Goal: Task Accomplishment & Management: Manage account settings

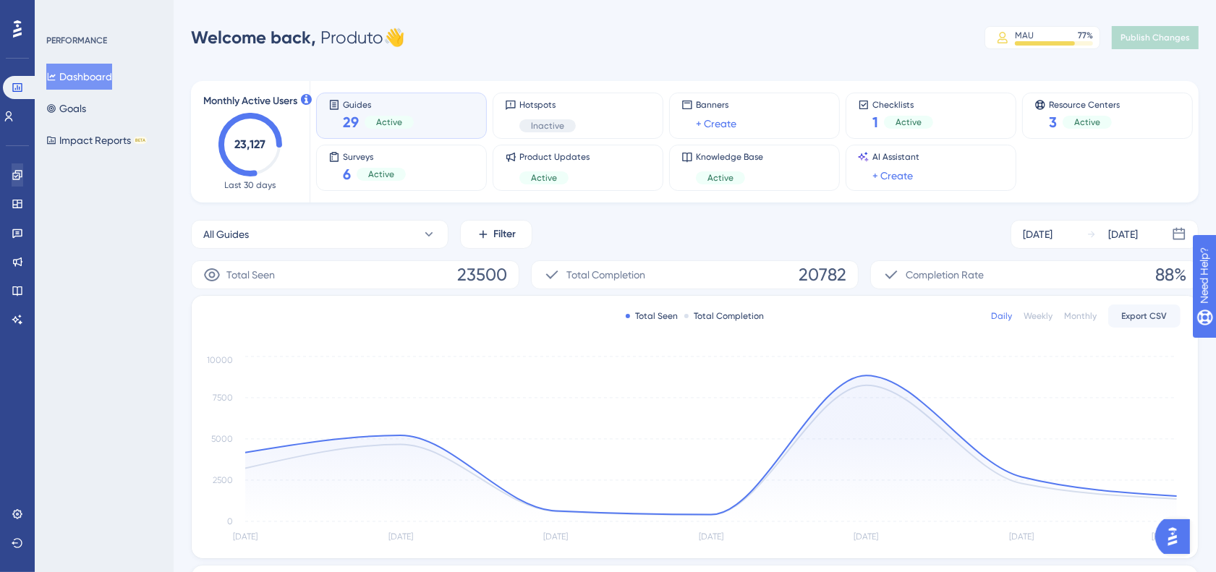
drag, startPoint x: 490, startPoint y: 344, endPoint x: 7, endPoint y: 167, distance: 514.0
click at [12, 168] on div "Engagement Widgets Feedback Product Updates Knowledge Base AI Assistant" at bounding box center [18, 247] width 12 height 168
click at [12, 167] on link at bounding box center [18, 174] width 12 height 23
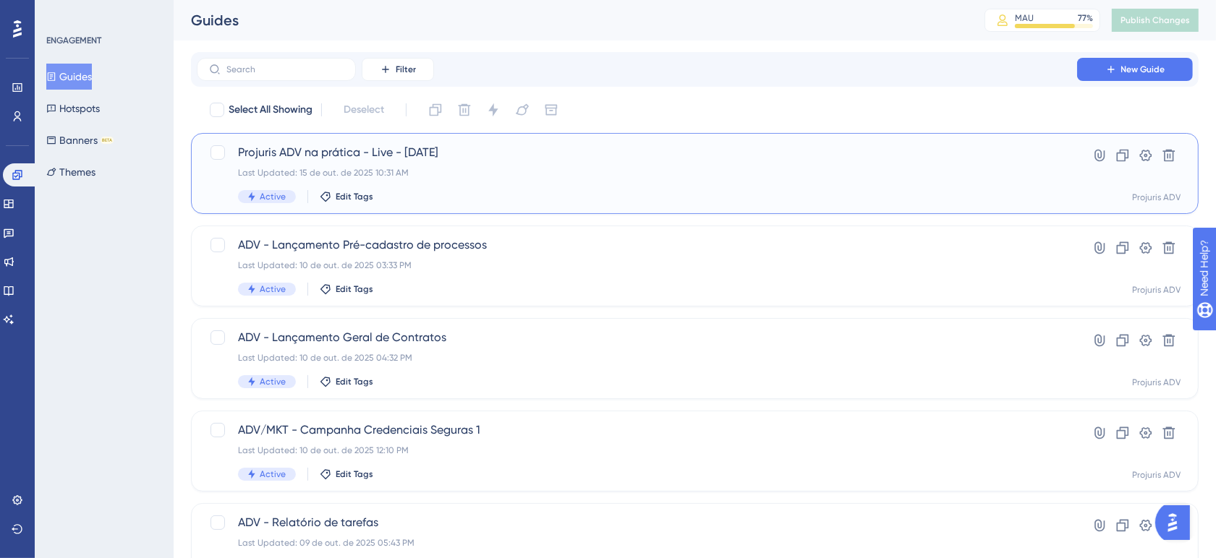
click at [675, 186] on div "Projuris ADV na prática - Live - 15-10-2025 Last Updated: 15 de out. de 2025 10…" at bounding box center [637, 173] width 798 height 59
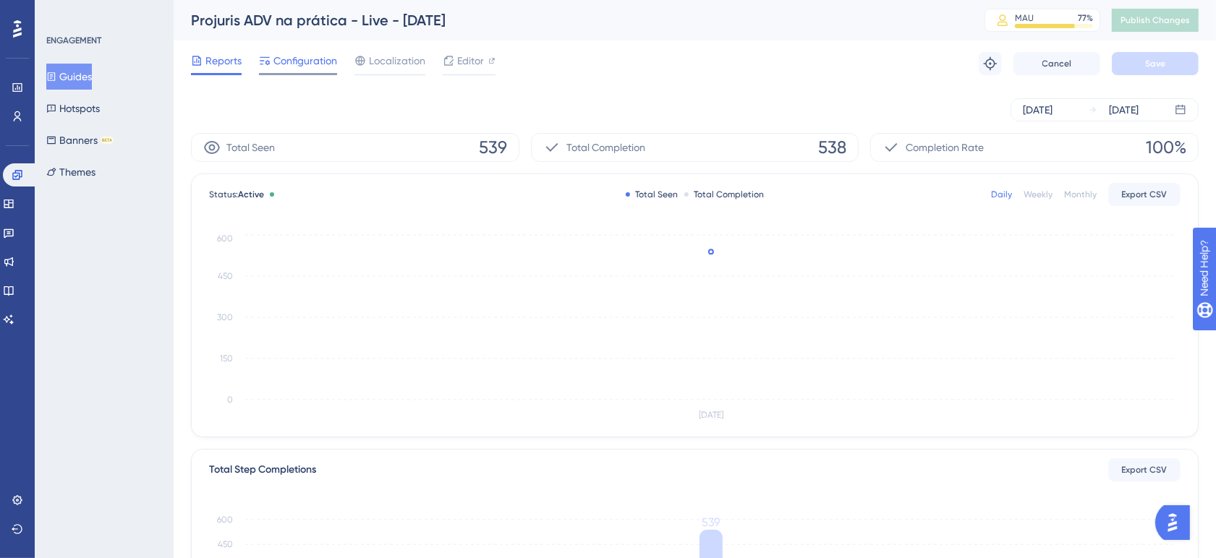
click at [329, 61] on span "Configuration" at bounding box center [305, 60] width 64 height 17
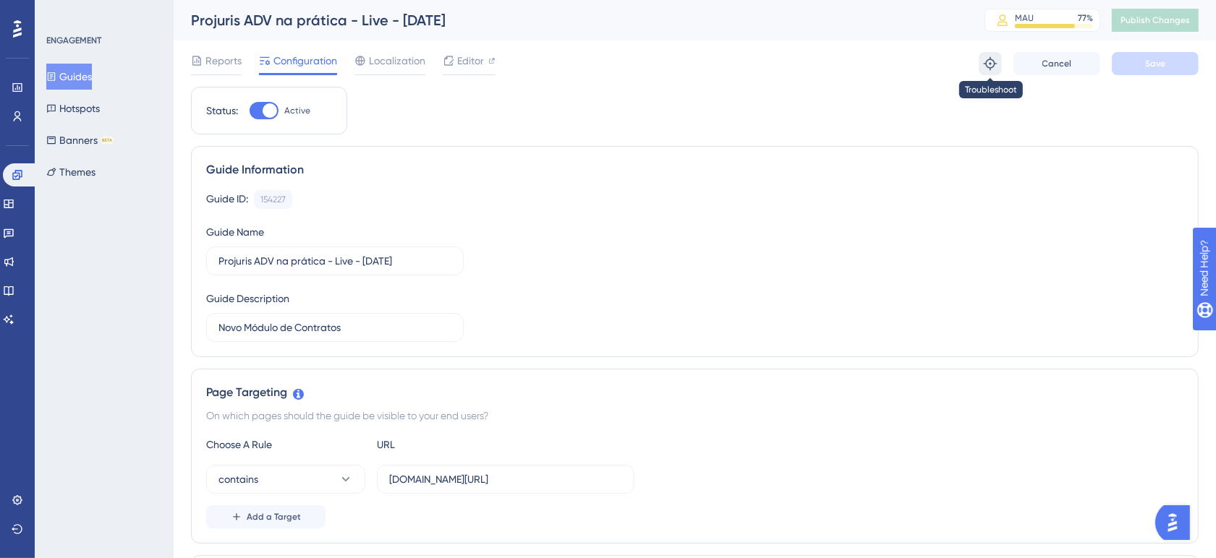
click at [989, 56] on icon at bounding box center [990, 63] width 14 height 14
click at [515, 157] on div "Guide Information Guide ID: 154227 Copy Guide Name Projuris ADV na prática - Li…" at bounding box center [695, 251] width 1008 height 211
drag, startPoint x: 844, startPoint y: 200, endPoint x: 799, endPoint y: 203, distance: 44.9
click at [844, 200] on div "Guide ID: 154227 Copy" at bounding box center [694, 199] width 977 height 19
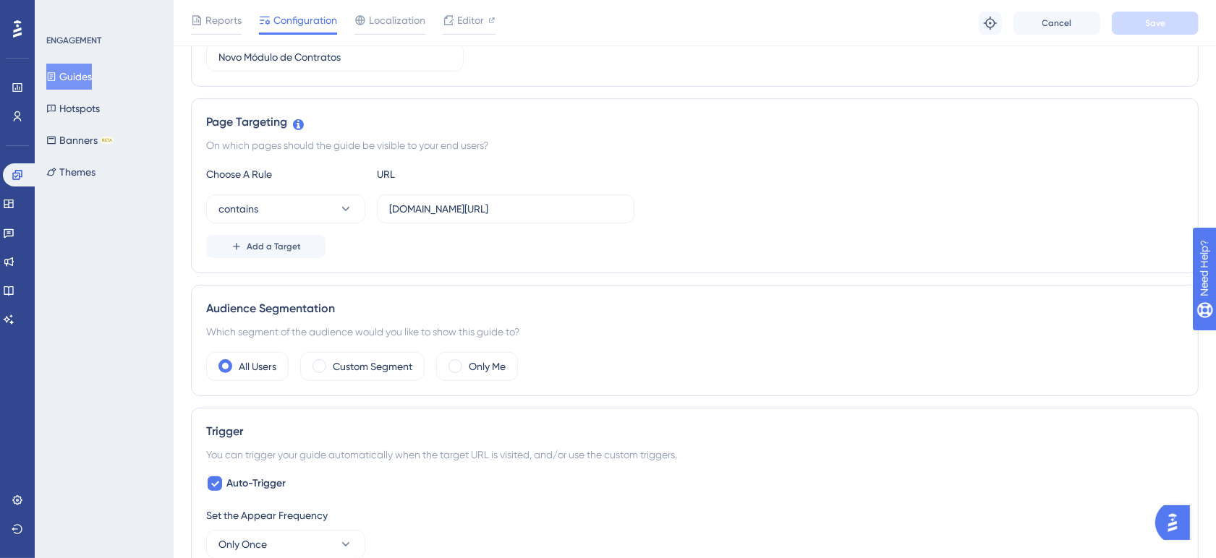
scroll to position [301, 0]
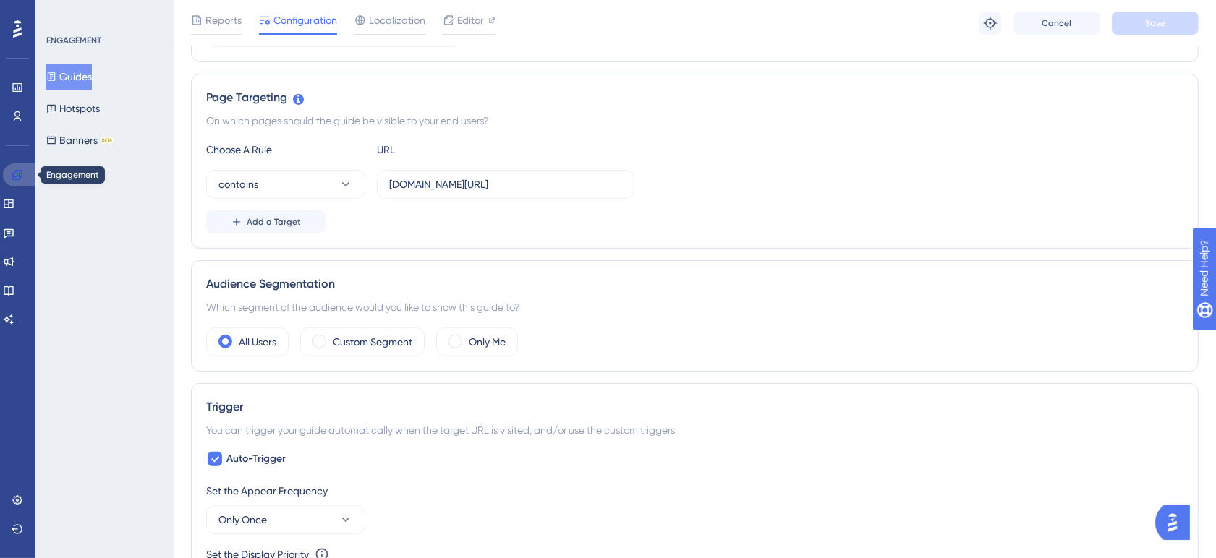
click at [22, 177] on icon at bounding box center [16, 174] width 9 height 9
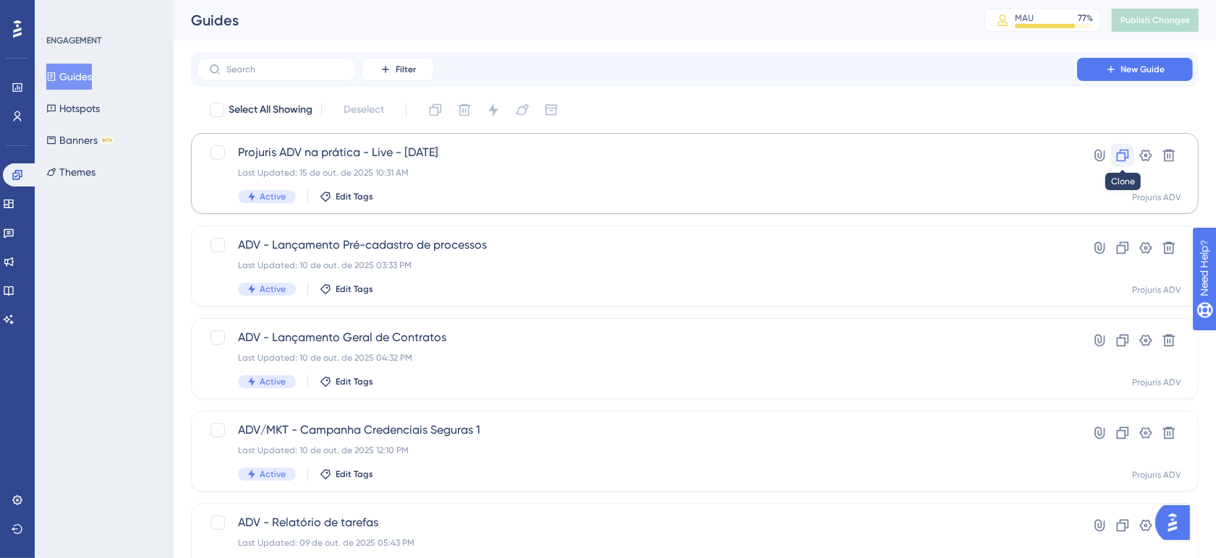
click at [1125, 156] on icon at bounding box center [1122, 155] width 14 height 14
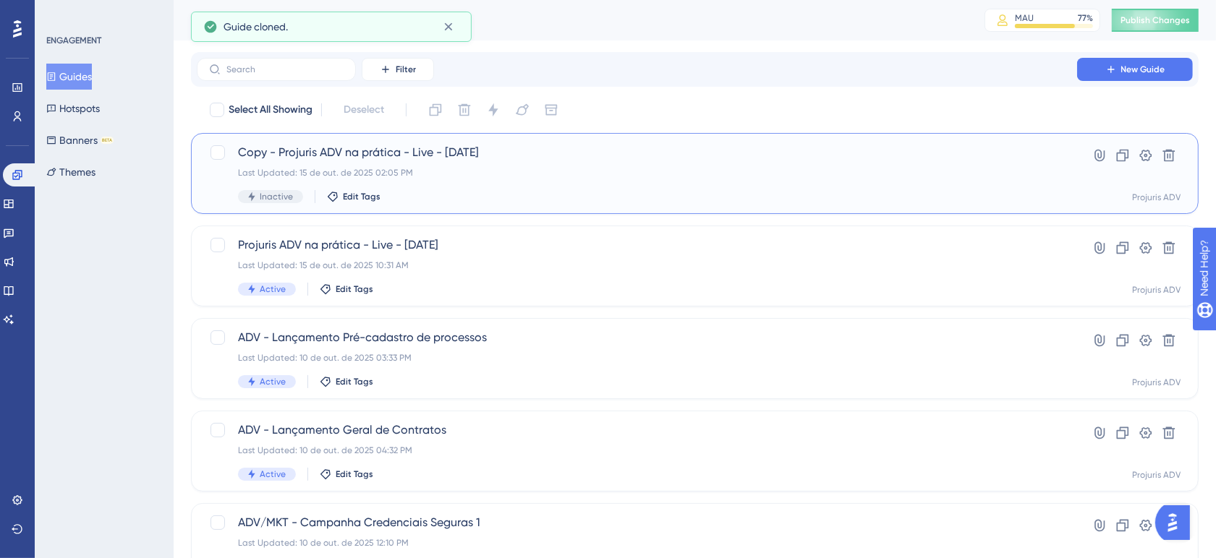
click at [780, 199] on div "Inactive Edit Tags" at bounding box center [637, 196] width 798 height 13
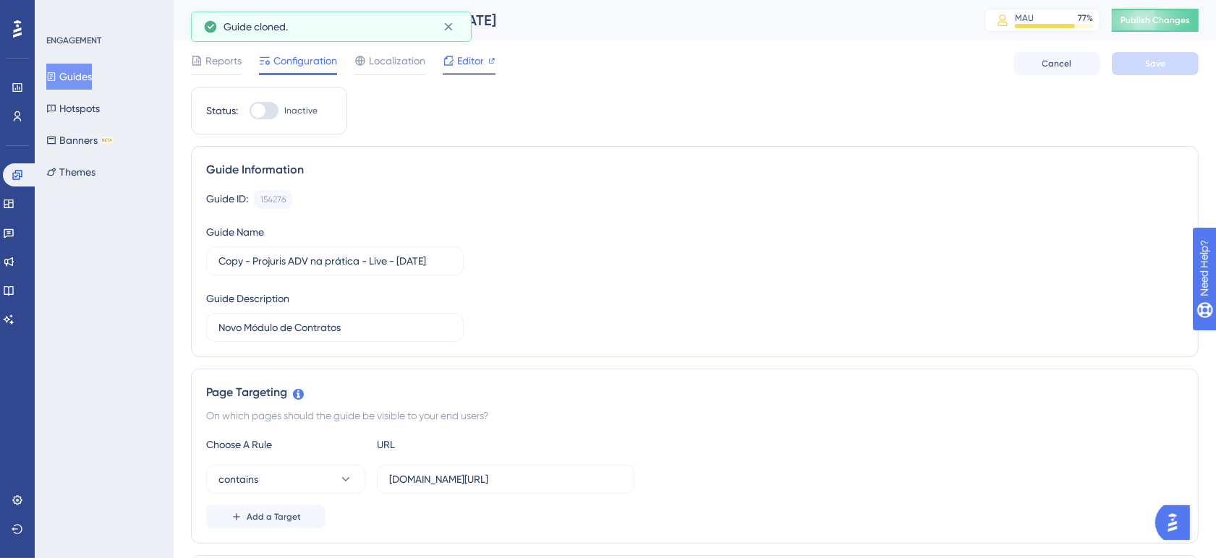
click at [474, 69] on div "Editor" at bounding box center [469, 63] width 53 height 23
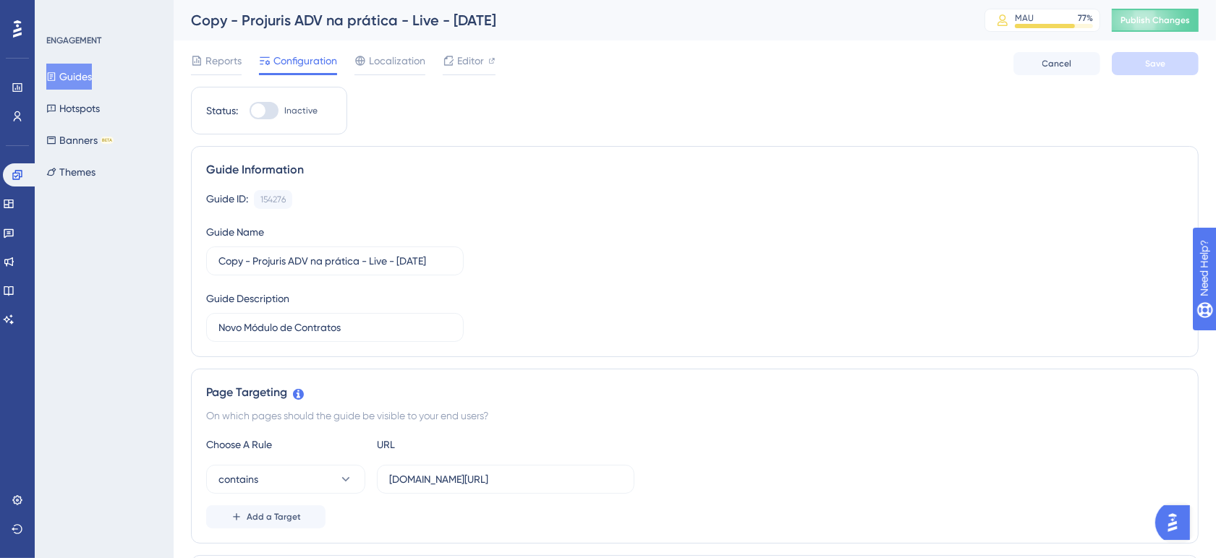
click at [263, 107] on div at bounding box center [258, 110] width 14 height 14
click at [250, 111] on input "Inactive" at bounding box center [249, 111] width 1 height 1
checkbox input "true"
click at [1179, 70] on button "Save" at bounding box center [1155, 63] width 87 height 23
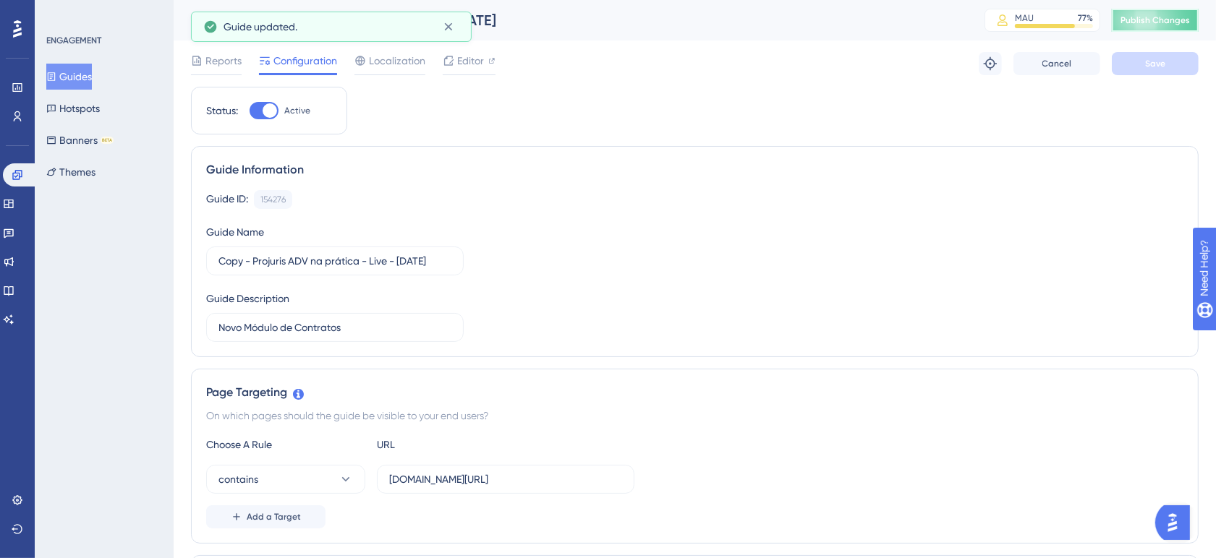
click at [1170, 15] on span "Publish Changes" at bounding box center [1154, 20] width 69 height 12
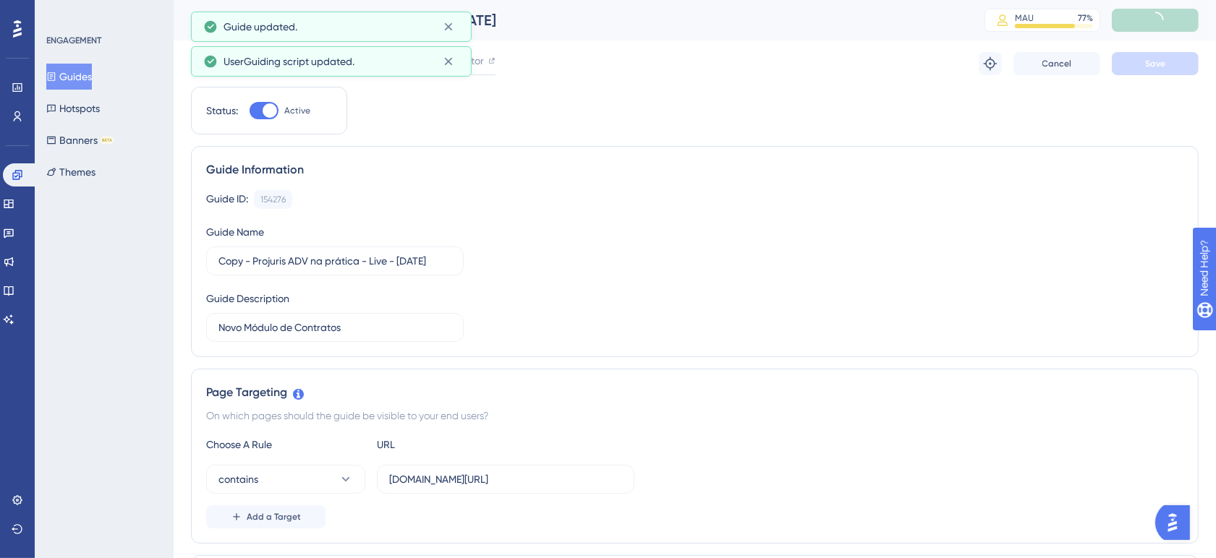
click at [77, 80] on button "Guides" at bounding box center [69, 77] width 46 height 26
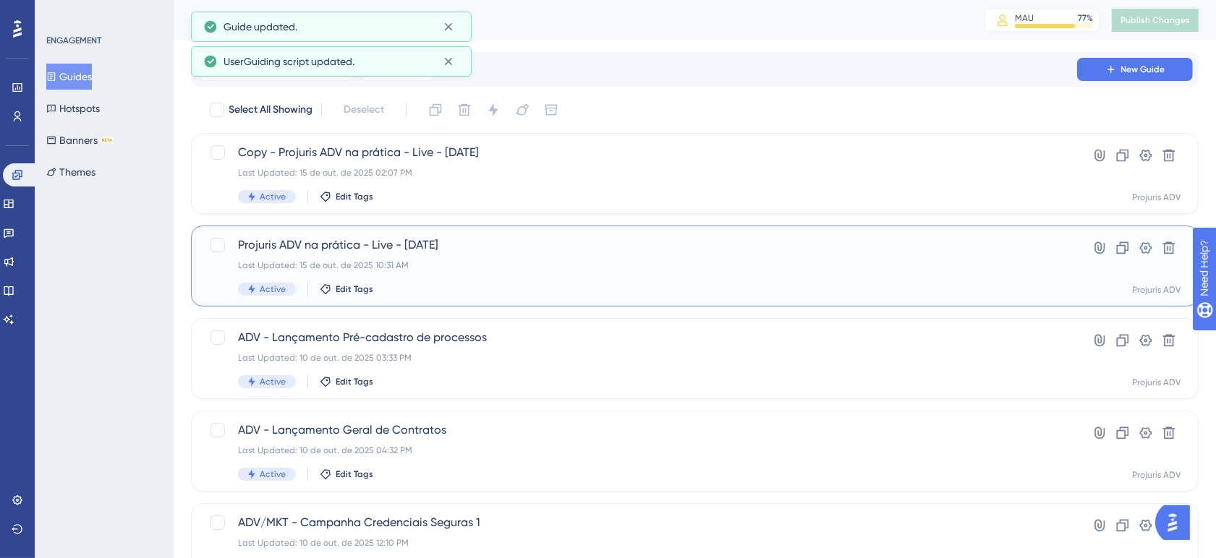
click at [956, 239] on span "Projuris ADV na prática - Live - 15-10-2025" at bounding box center [637, 245] width 798 height 17
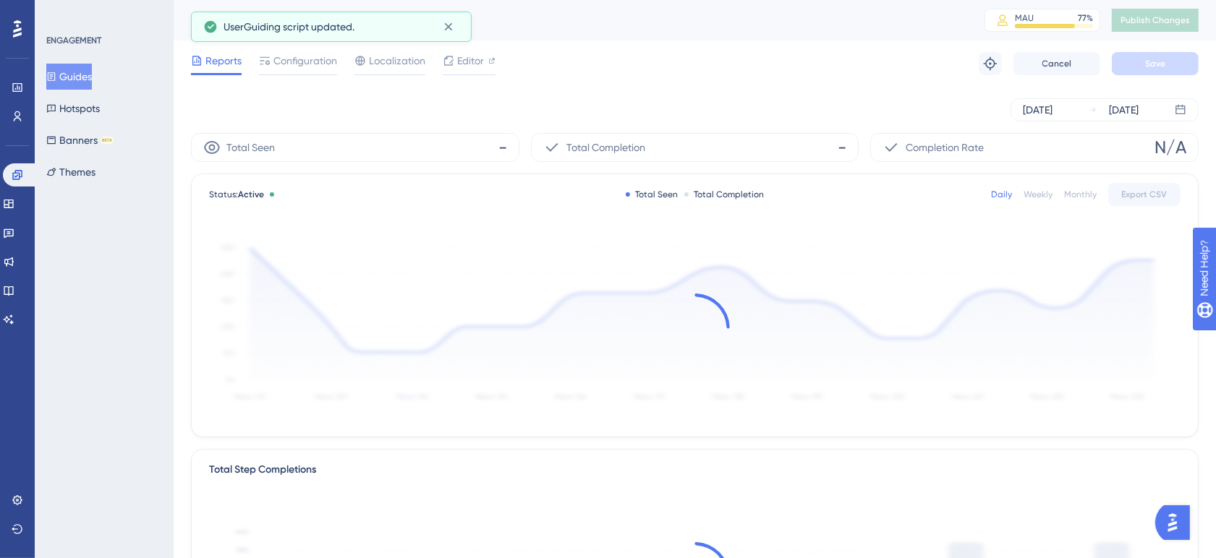
click at [292, 78] on div "Reports Configuration Localization Editor Troubleshoot Cancel Save" at bounding box center [695, 64] width 1008 height 46
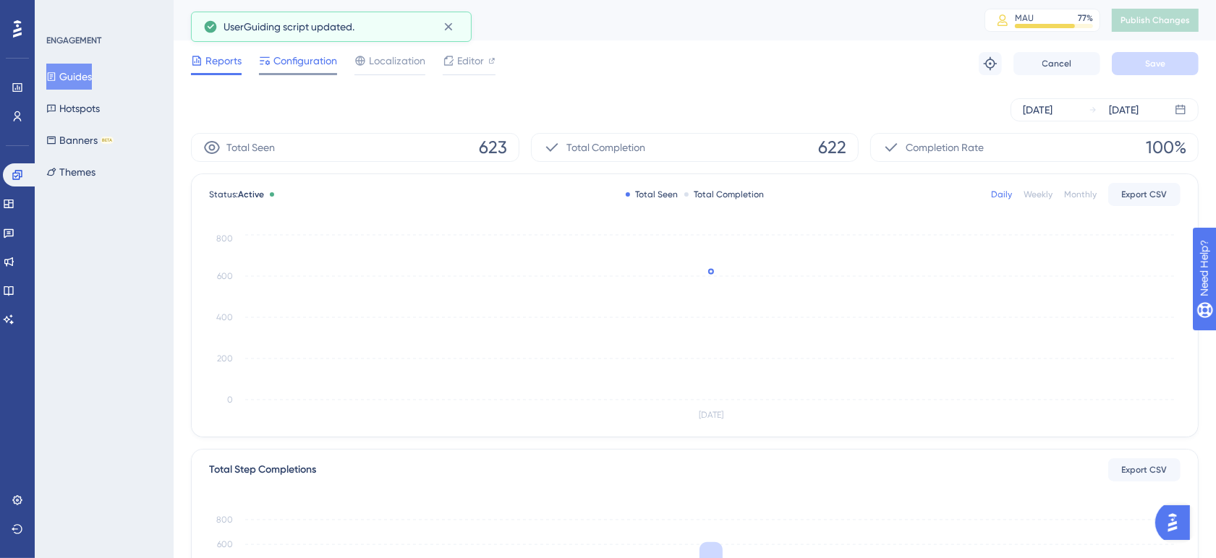
click at [287, 71] on div "Configuration" at bounding box center [298, 63] width 78 height 23
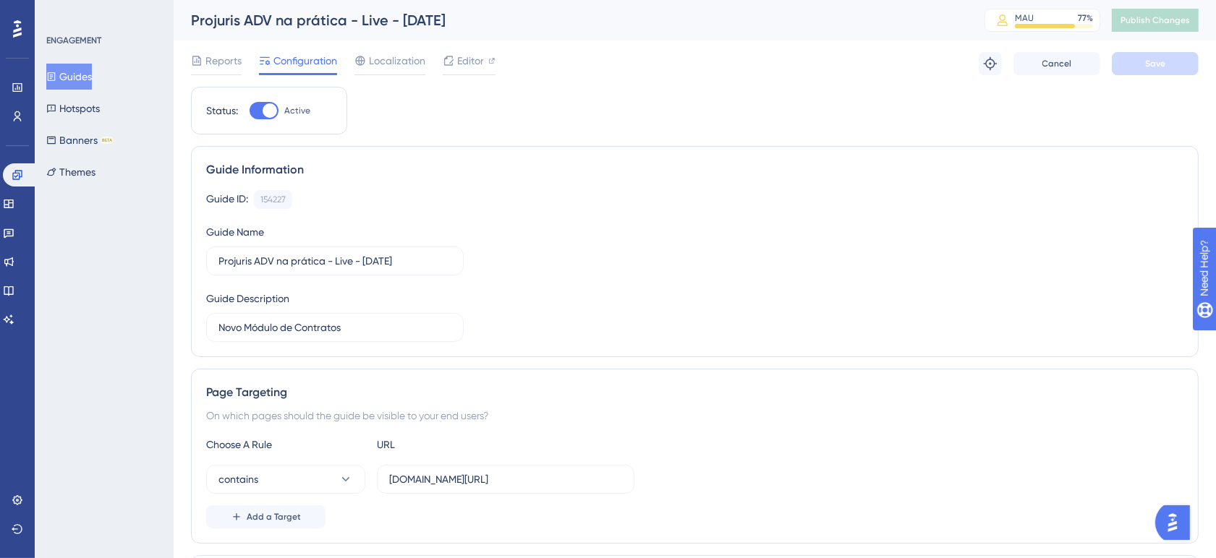
click at [268, 99] on div "Status: Active" at bounding box center [269, 111] width 156 height 48
click at [268, 106] on div at bounding box center [270, 110] width 14 height 14
click at [250, 111] on input "Active" at bounding box center [249, 111] width 1 height 1
checkbox input "false"
click at [1184, 58] on button "Save" at bounding box center [1155, 63] width 87 height 23
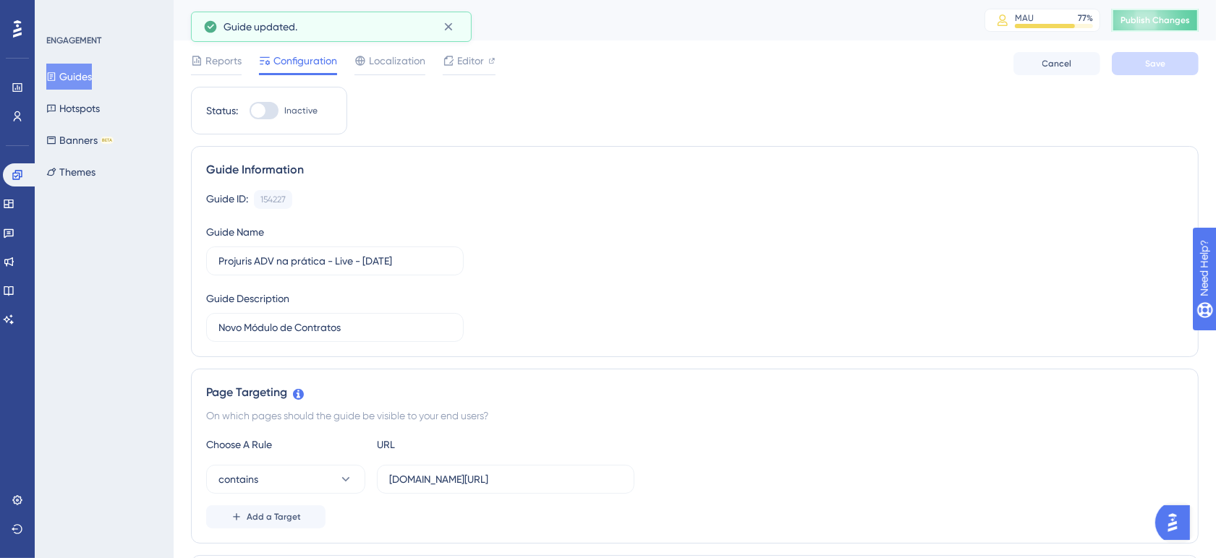
click at [1173, 17] on span "Publish Changes" at bounding box center [1154, 20] width 69 height 12
click at [490, 178] on div "Guide Information" at bounding box center [694, 169] width 977 height 17
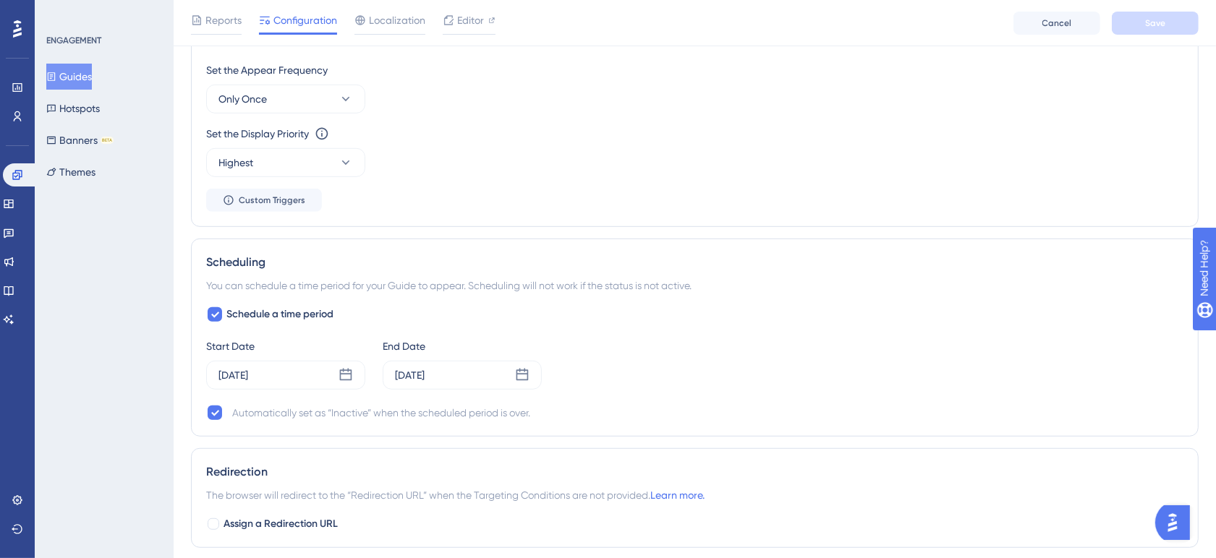
scroll to position [723, 0]
click at [210, 322] on div at bounding box center [214, 313] width 17 height 17
checkbox input "false"
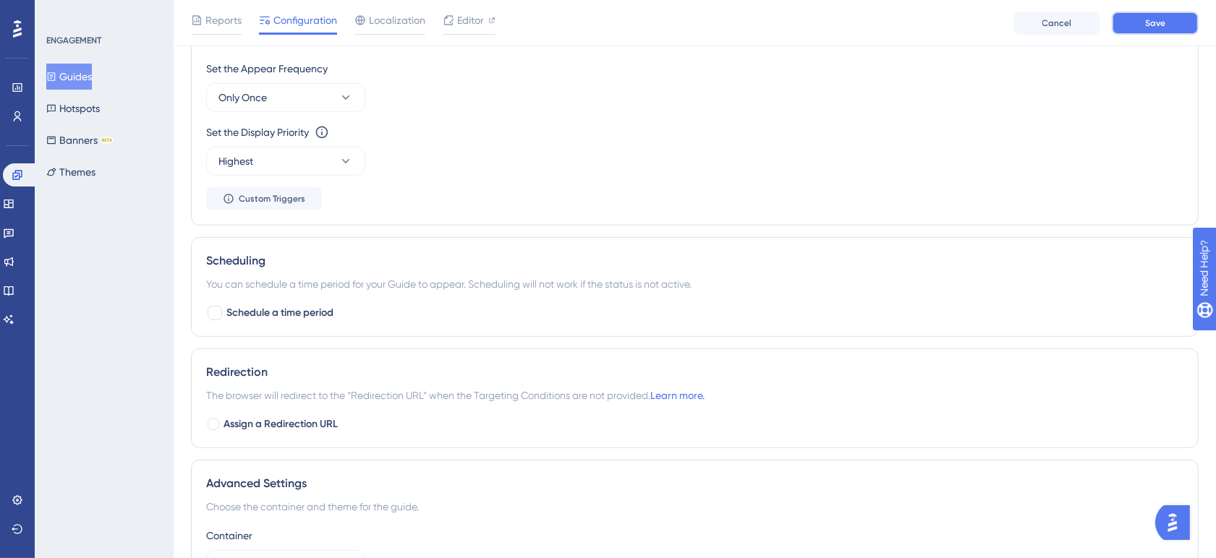
click at [1140, 23] on button "Save" at bounding box center [1155, 23] width 87 height 23
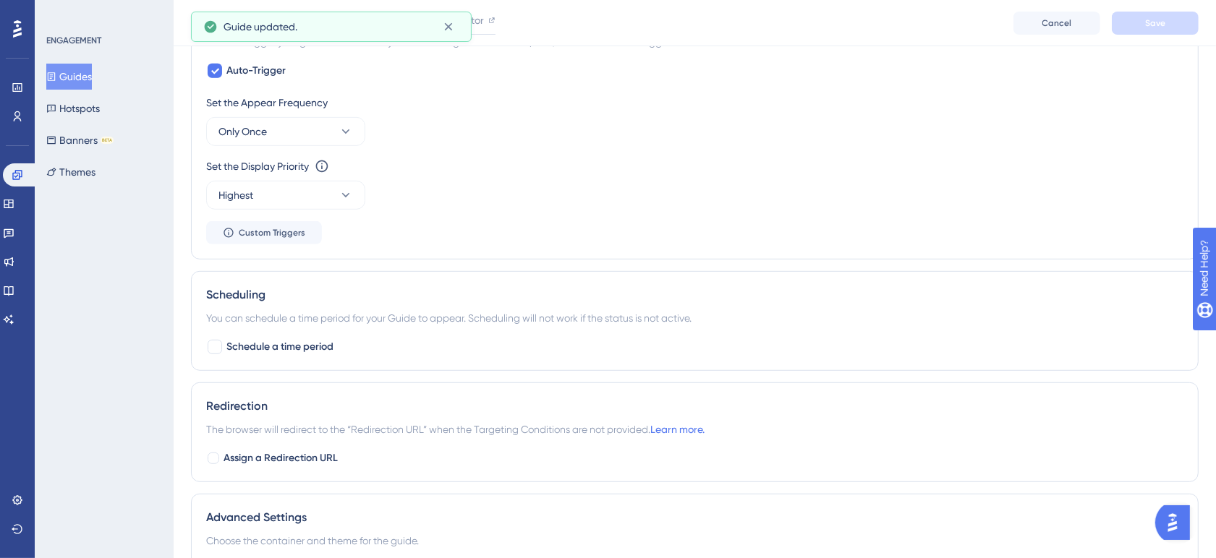
scroll to position [0, 0]
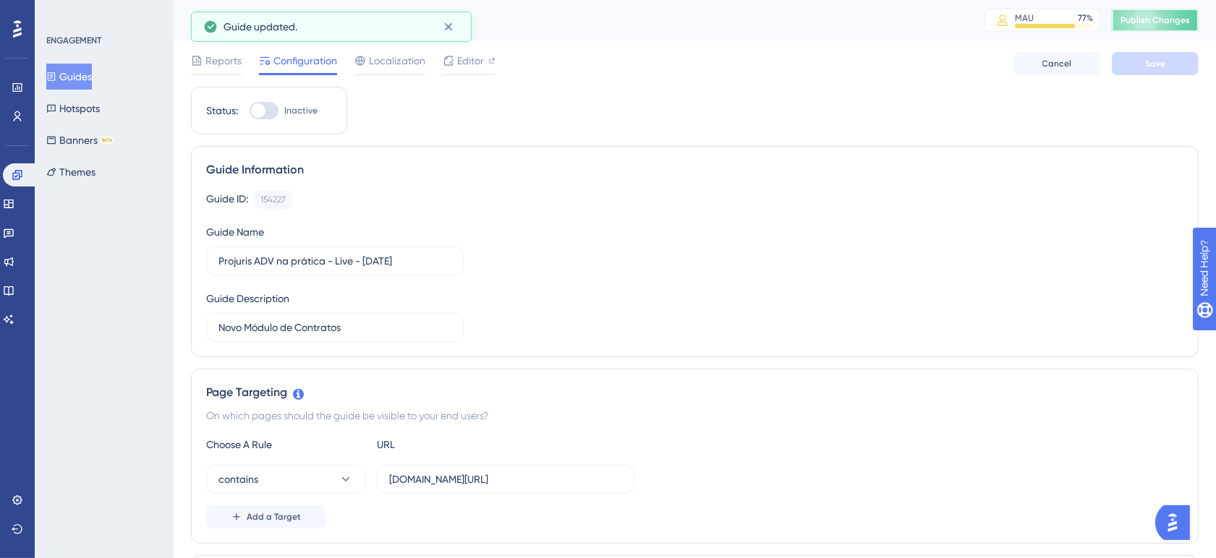
click at [1173, 20] on span "Publish Changes" at bounding box center [1154, 20] width 69 height 12
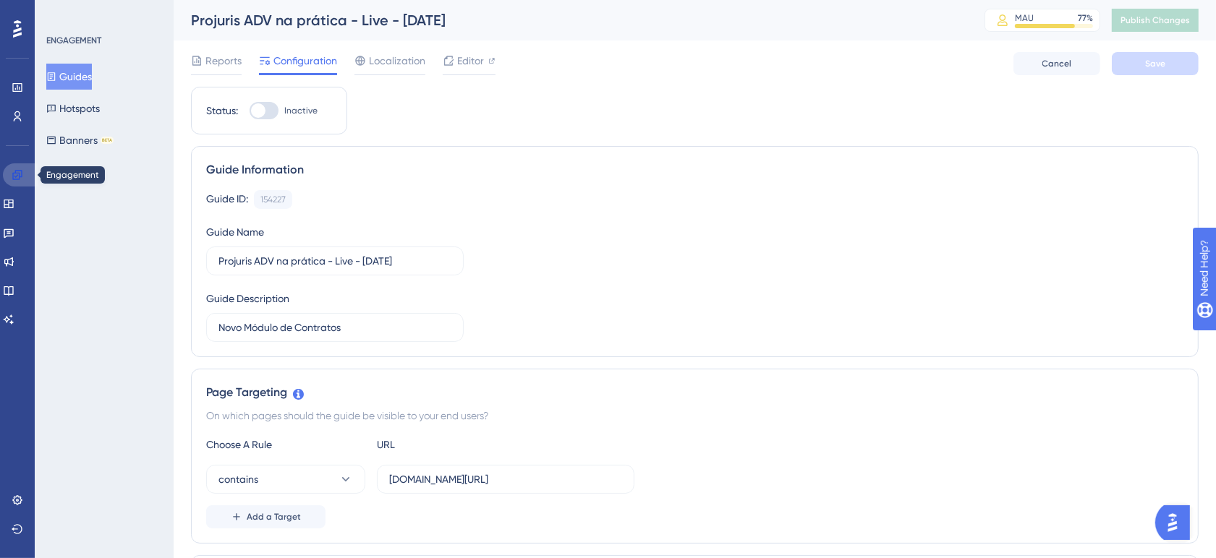
drag, startPoint x: 22, startPoint y: 174, endPoint x: 41, endPoint y: 174, distance: 18.1
click at [22, 174] on icon at bounding box center [18, 175] width 12 height 12
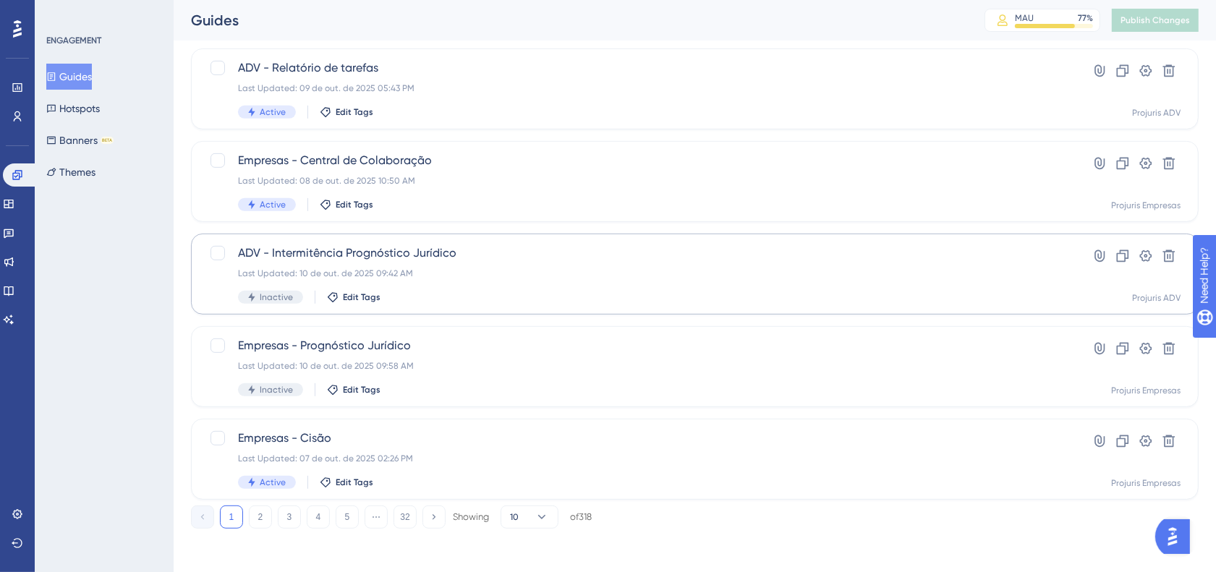
scroll to position [550, 0]
click at [253, 508] on button "2" at bounding box center [260, 514] width 23 height 23
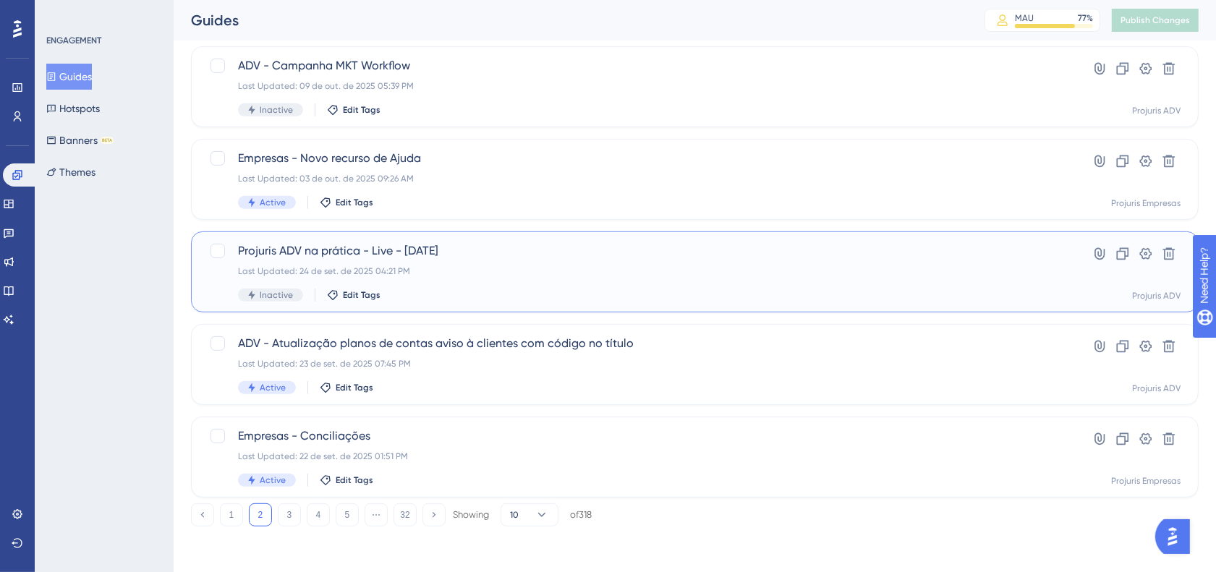
click at [577, 248] on span "Projuris ADV na prática - Live - 24 -09-2025" at bounding box center [637, 250] width 798 height 17
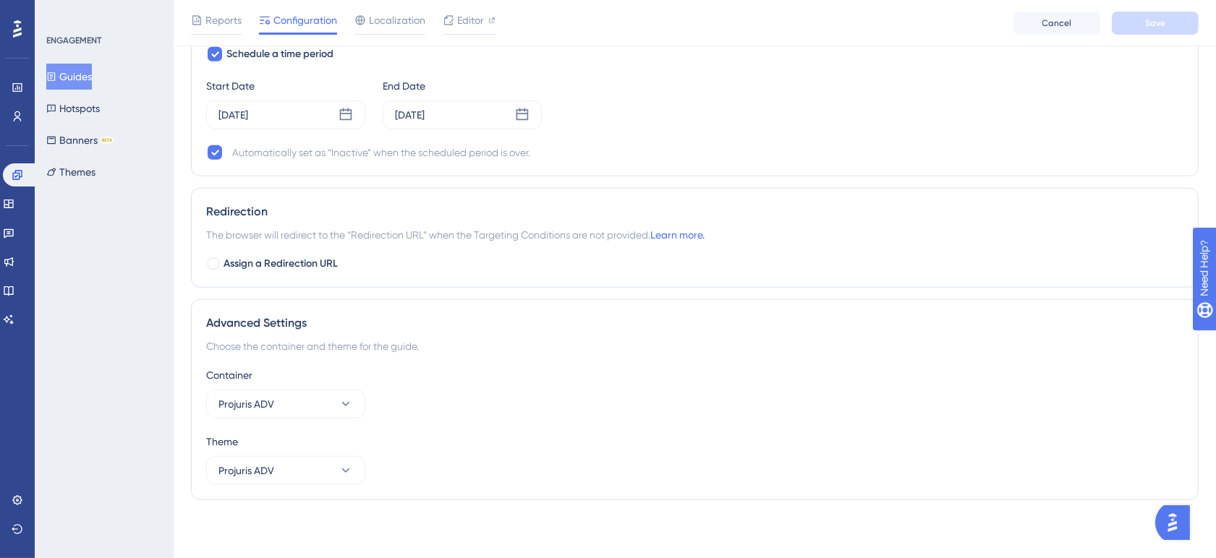
scroll to position [1082, 0]
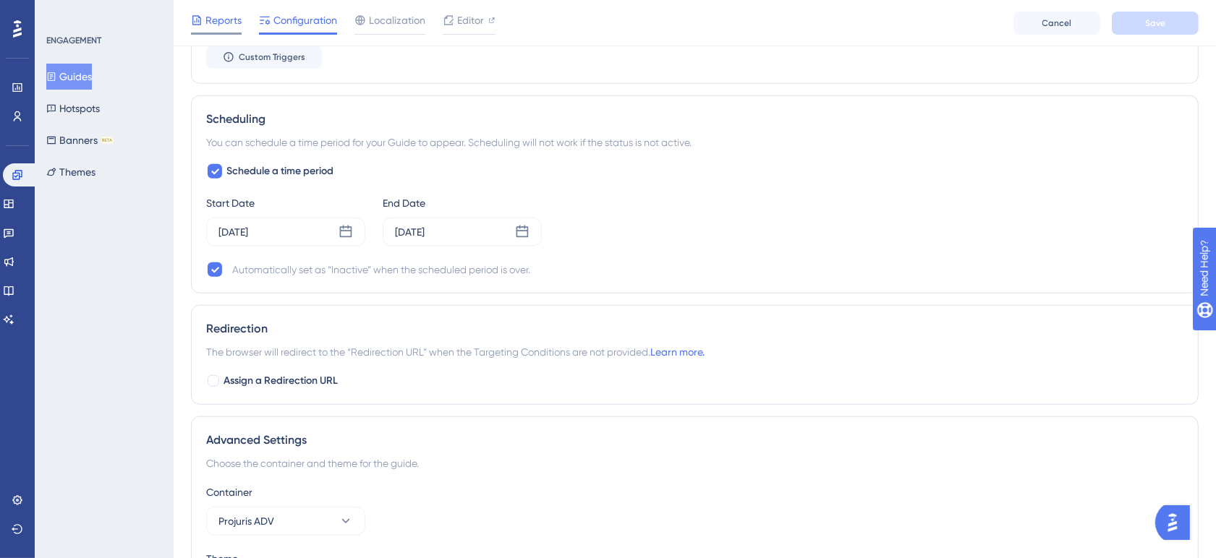
click at [203, 22] on div "Reports" at bounding box center [216, 20] width 51 height 17
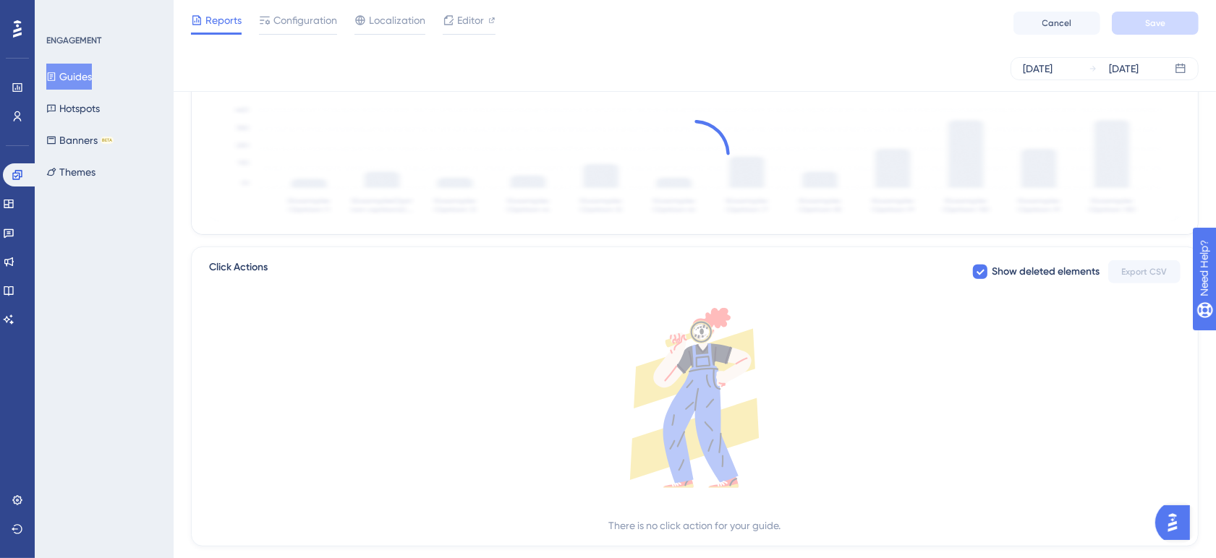
scroll to position [422, 0]
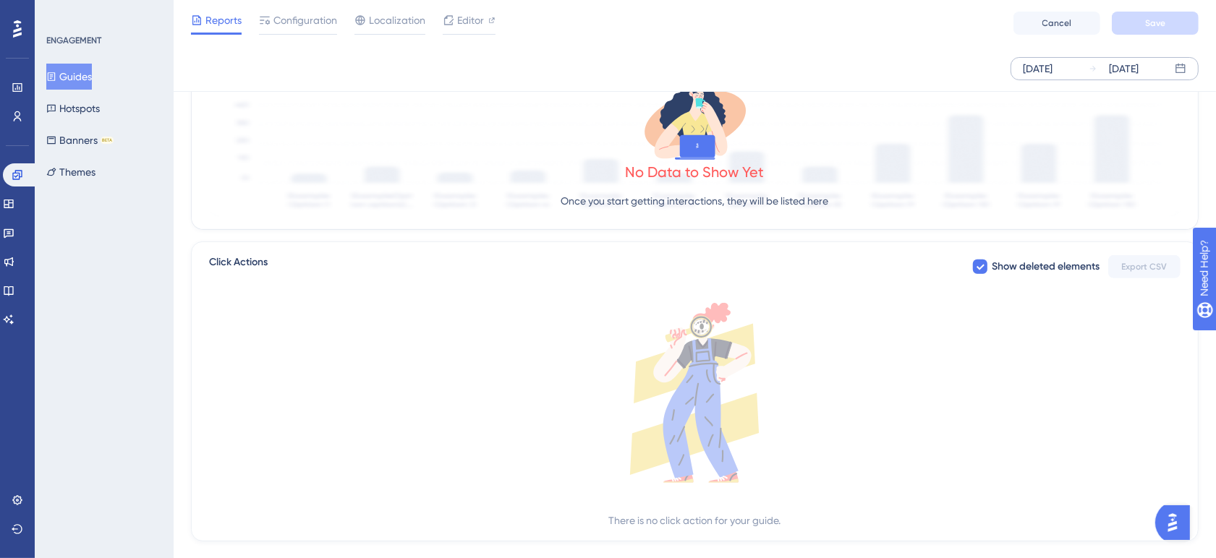
click at [1093, 67] on icon at bounding box center [1093, 68] width 9 height 9
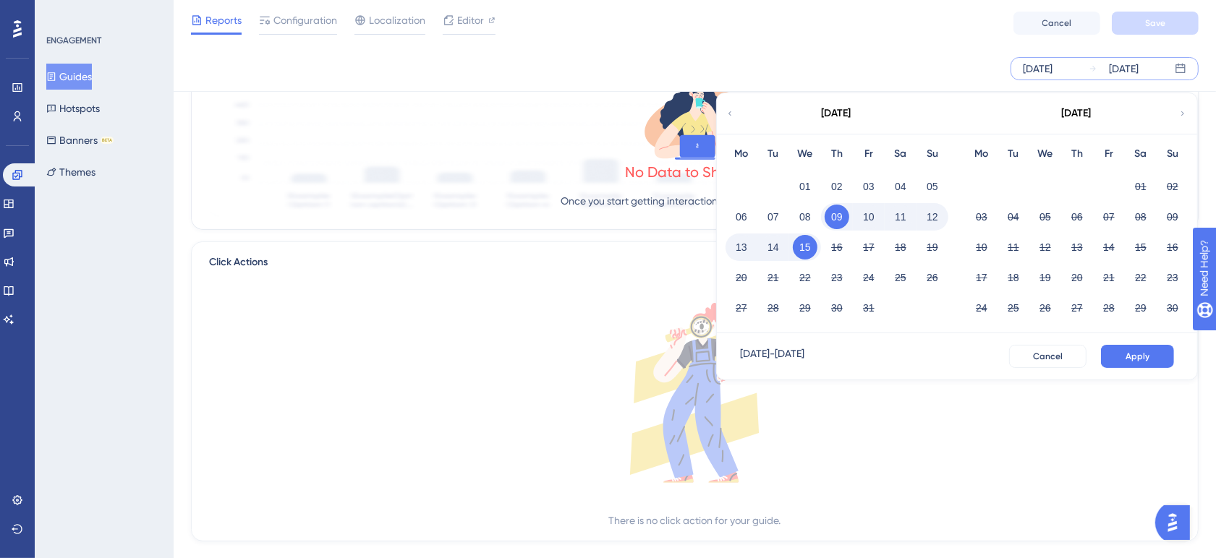
click at [728, 110] on icon at bounding box center [729, 113] width 9 height 13
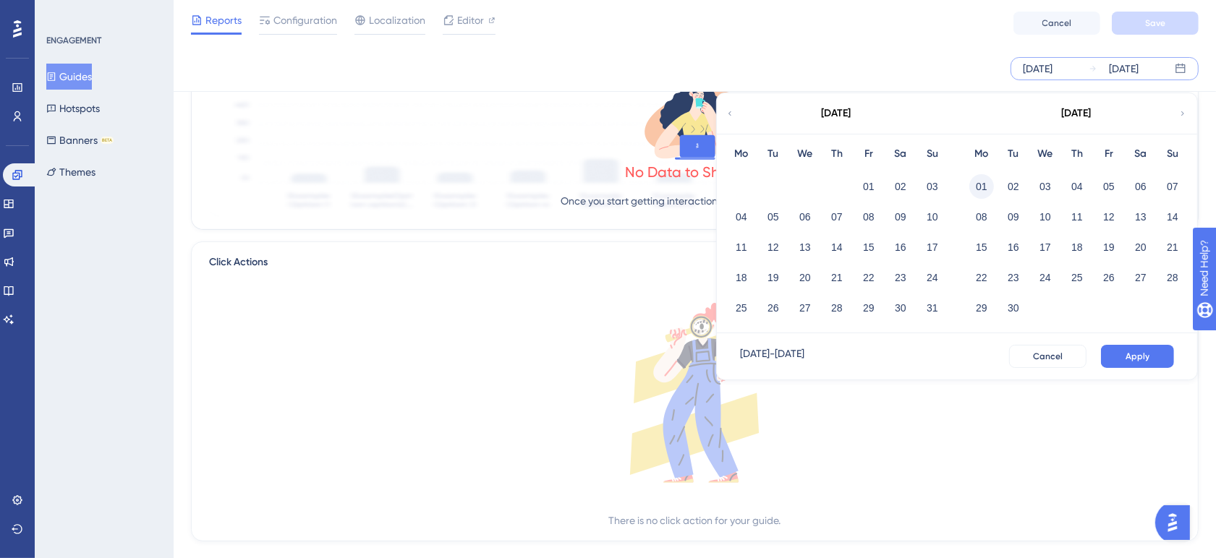
click at [986, 183] on button "01" at bounding box center [981, 186] width 25 height 25
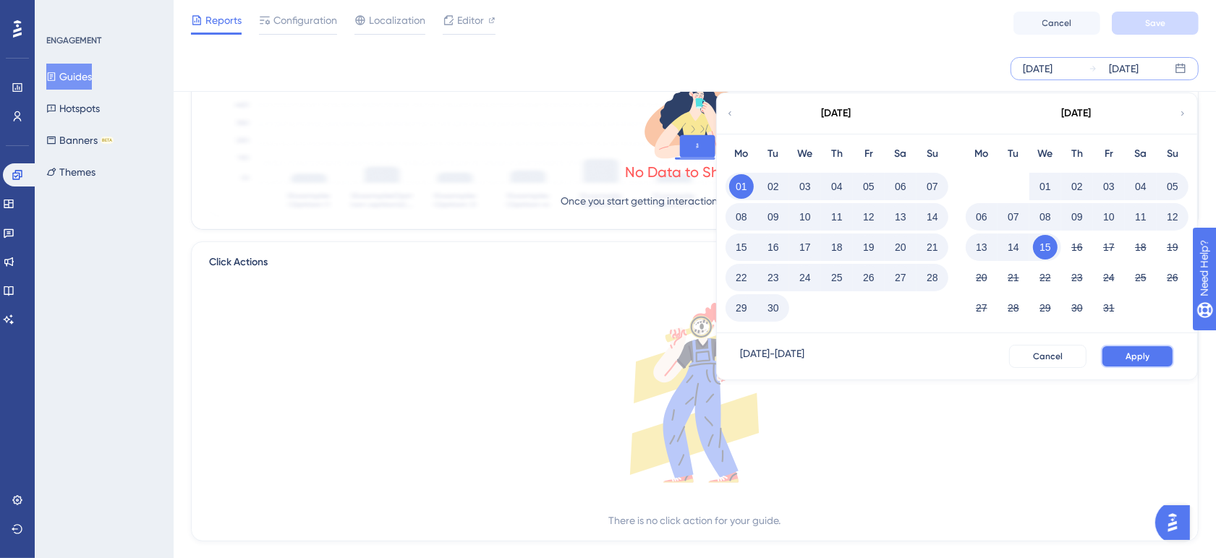
click at [1111, 346] on button "Apply" at bounding box center [1137, 356] width 73 height 23
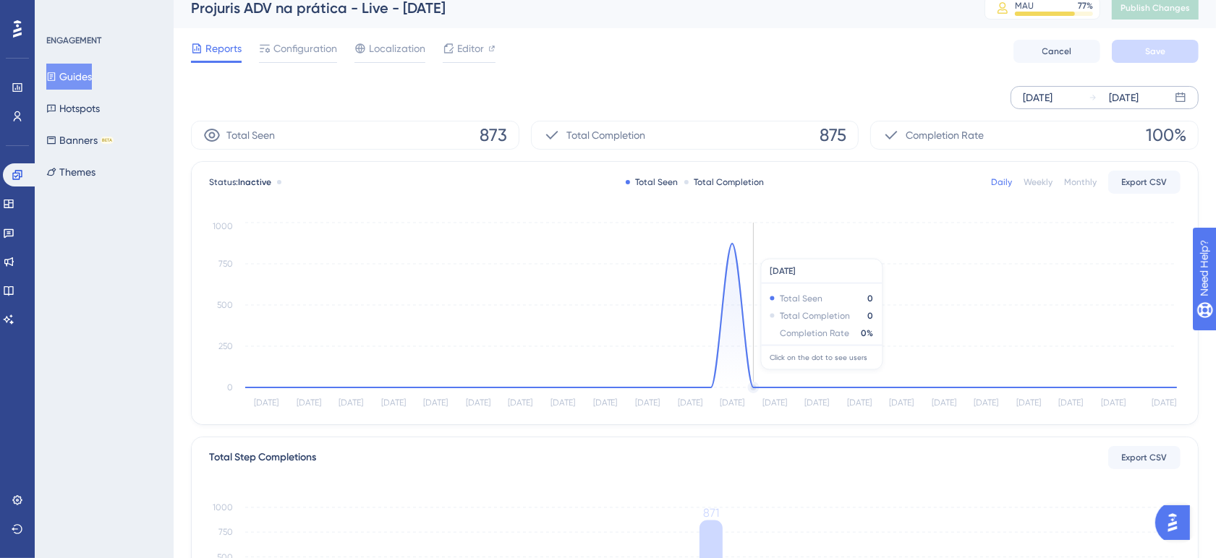
scroll to position [0, 0]
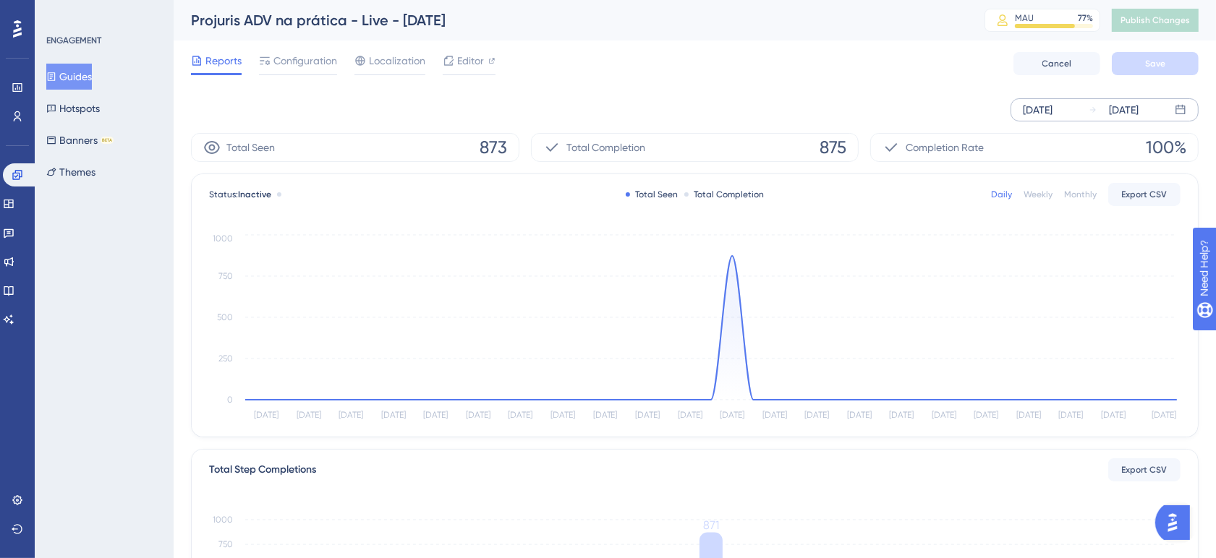
click at [602, 55] on div "Reports Configuration Localization Editor Cancel Save" at bounding box center [695, 64] width 1008 height 46
click at [12, 169] on icon at bounding box center [18, 175] width 12 height 12
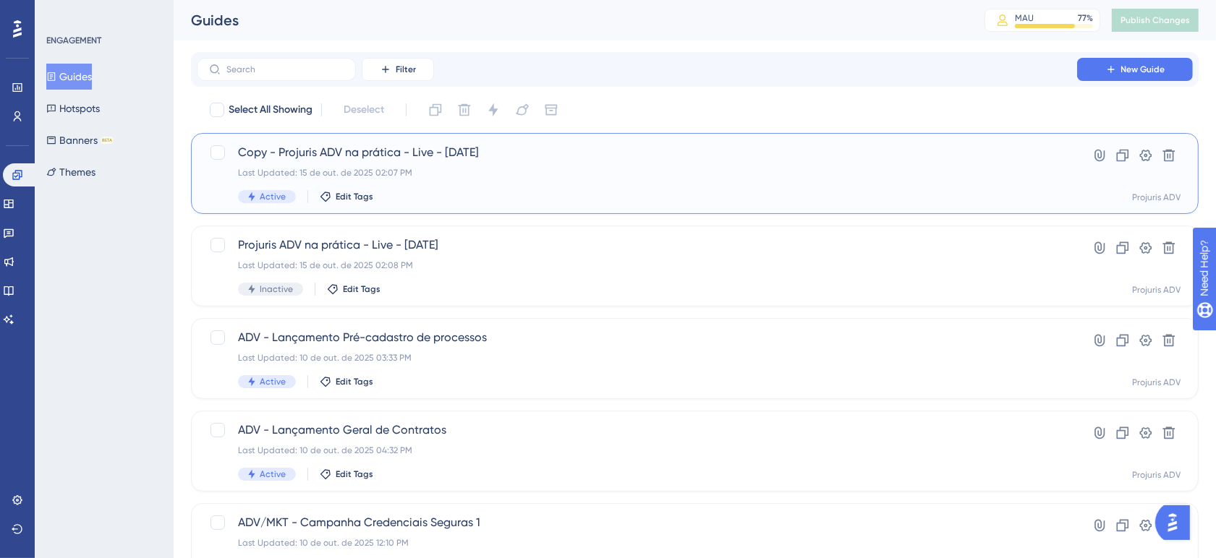
click at [602, 158] on span "Copy - Projuris ADV na prática - Live - 15-10-2025" at bounding box center [637, 152] width 798 height 17
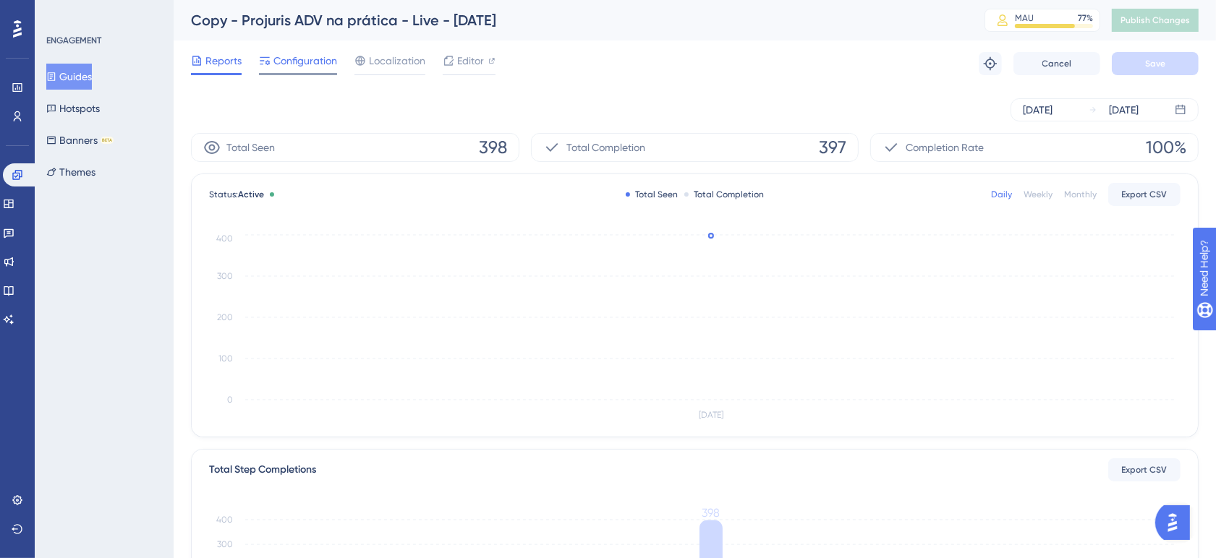
click at [286, 70] on div "Configuration" at bounding box center [298, 63] width 78 height 23
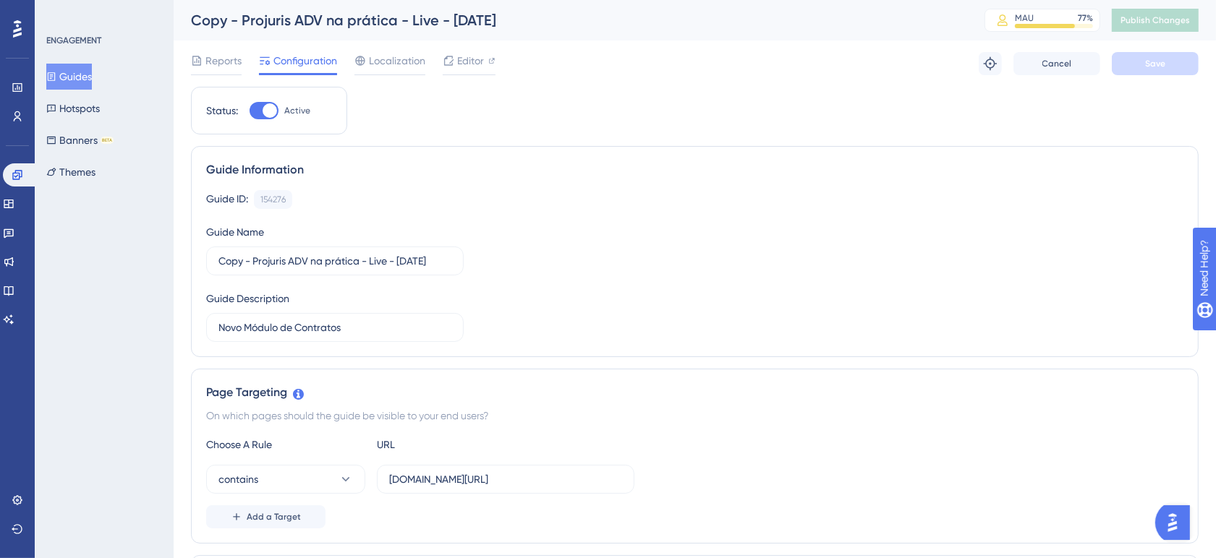
click at [276, 107] on div at bounding box center [264, 110] width 29 height 17
click at [252, 112] on div at bounding box center [264, 110] width 29 height 17
click at [250, 111] on input "Active" at bounding box center [249, 111] width 1 height 1
checkbox input "false"
click at [1149, 73] on button "Save" at bounding box center [1155, 63] width 87 height 23
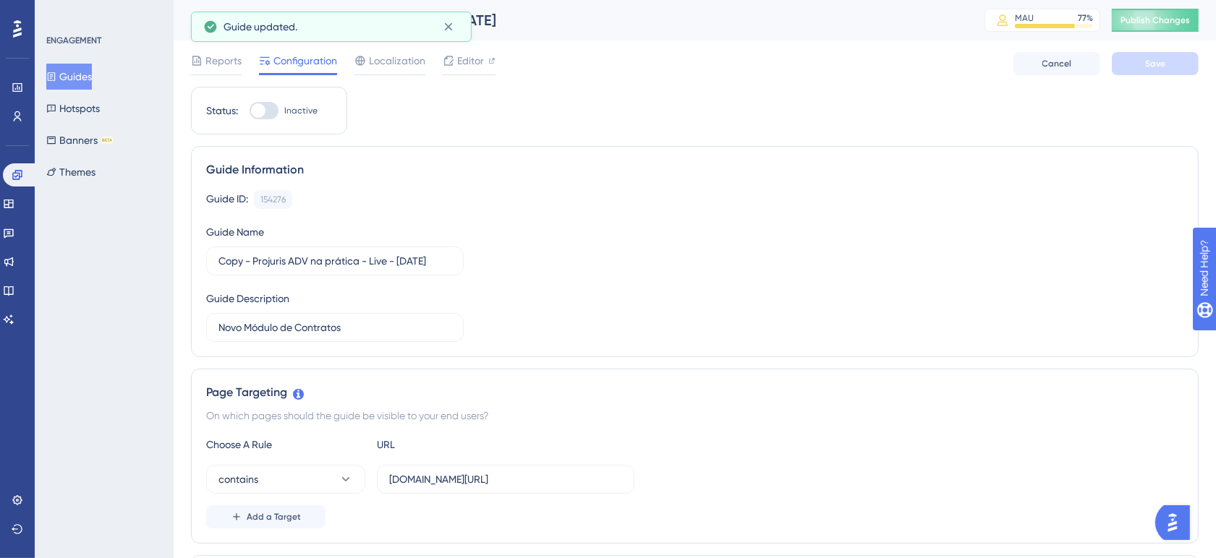
click at [1141, 14] on button "Publish Changes" at bounding box center [1155, 20] width 87 height 23
click at [233, 65] on span "Reports" at bounding box center [223, 60] width 36 height 17
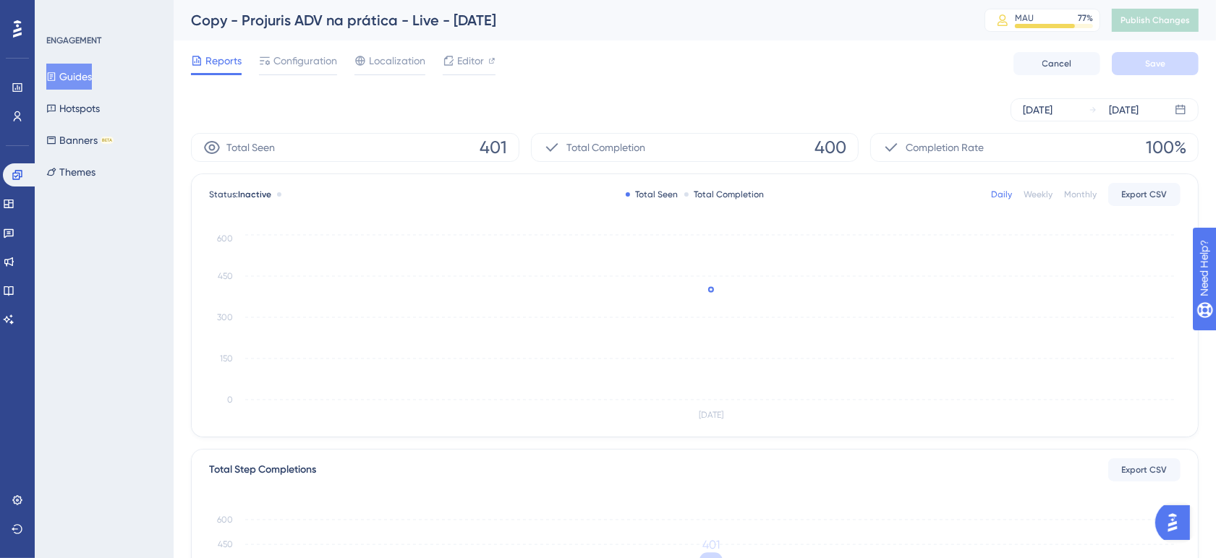
click at [591, 66] on div "Reports Configuration Localization Editor Cancel Save" at bounding box center [695, 64] width 1008 height 46
click at [598, 73] on div "Reports Configuration Localization Editor Cancel Save" at bounding box center [695, 64] width 1008 height 46
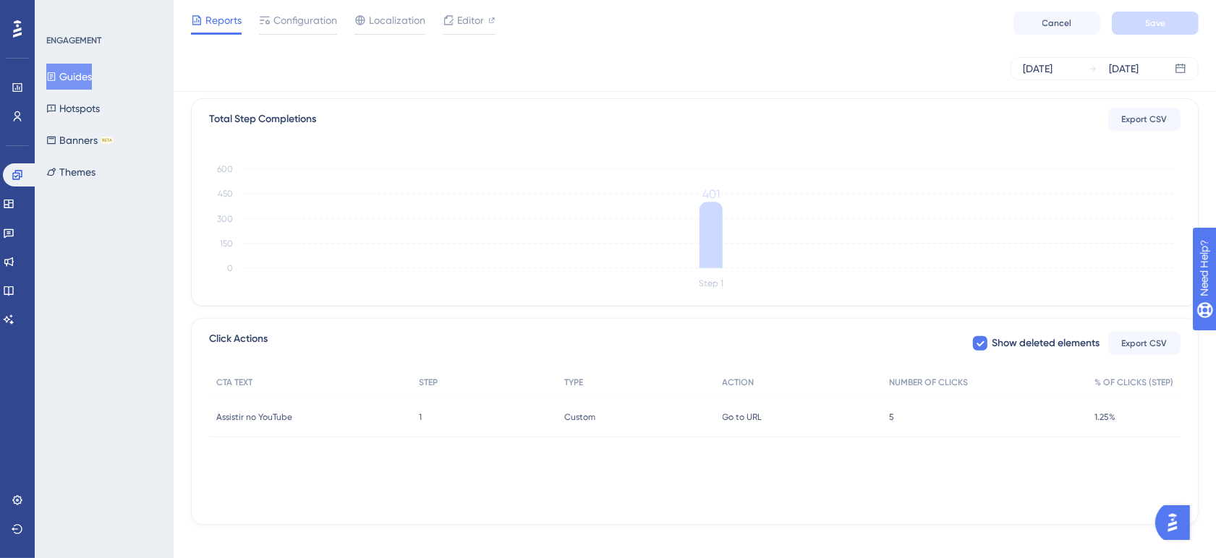
scroll to position [358, 0]
